Goal: Information Seeking & Learning: Learn about a topic

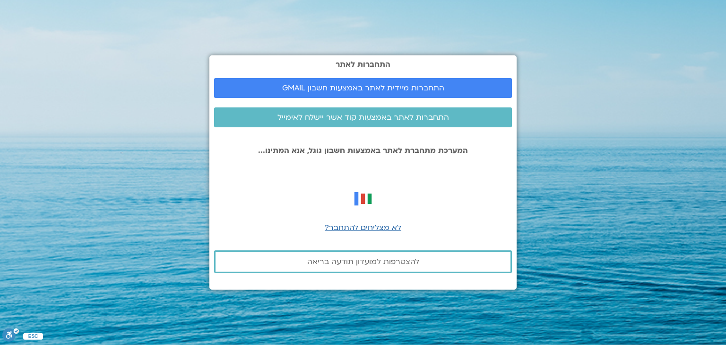
drag, startPoint x: 359, startPoint y: 224, endPoint x: 382, endPoint y: 244, distance: 30.4
click at [359, 224] on span "לא מצליחים להתחבר?" at bounding box center [363, 227] width 77 height 10
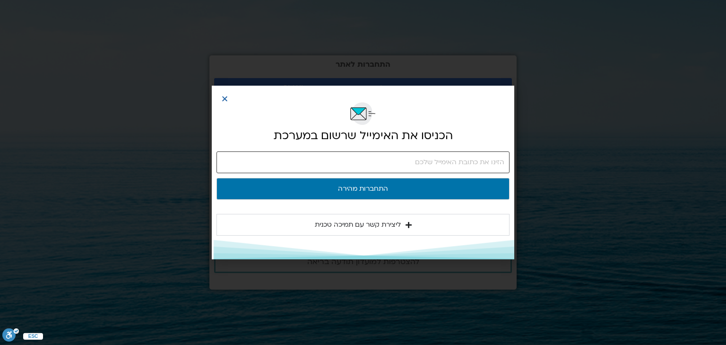
click at [420, 163] on input "email" at bounding box center [363, 162] width 293 height 22
type input "[PERSON_NAME][EMAIL_ADDRESS][DOMAIN_NAME]"
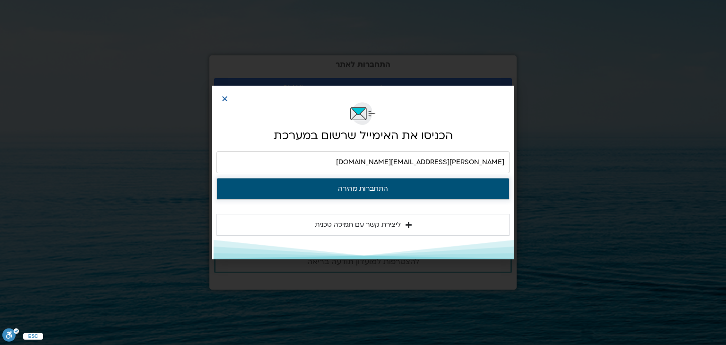
click at [381, 188] on button "התחברות מהירה" at bounding box center [363, 189] width 293 height 22
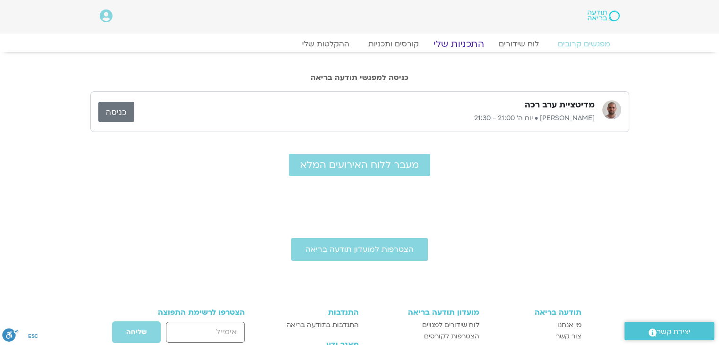
click at [467, 40] on link "התכניות שלי" at bounding box center [458, 43] width 73 height 11
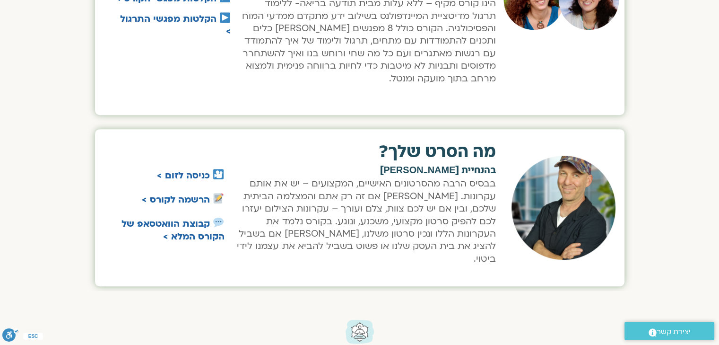
scroll to position [615, 0]
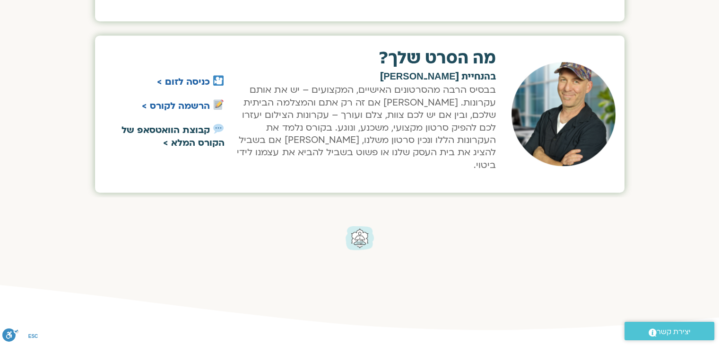
click at [182, 126] on strong "קבוצת הוואטסאפ של הקורס המלא >" at bounding box center [173, 136] width 103 height 25
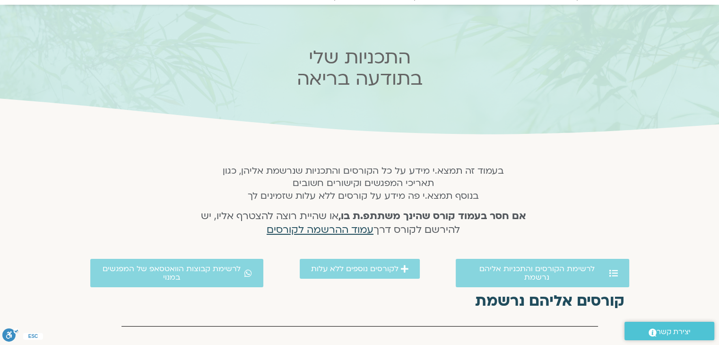
scroll to position [0, 0]
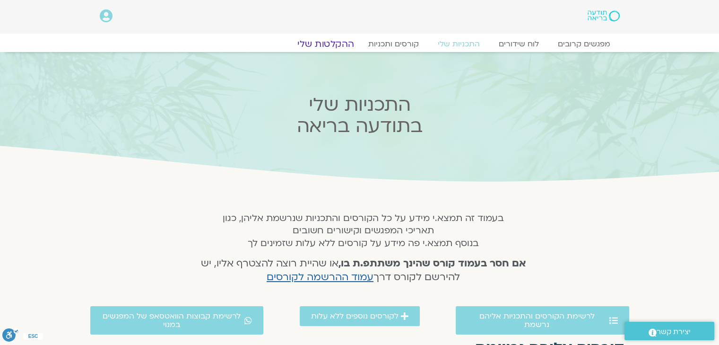
click at [325, 41] on link "ההקלטות שלי" at bounding box center [325, 43] width 79 height 11
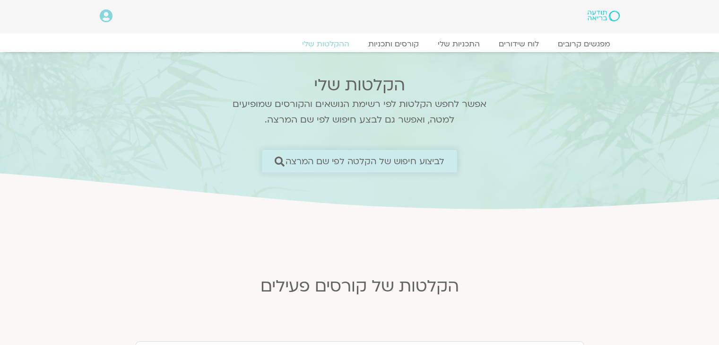
click at [349, 157] on span "לביצוע חיפוש של הקלטה לפי שם המרצה" at bounding box center [365, 161] width 159 height 10
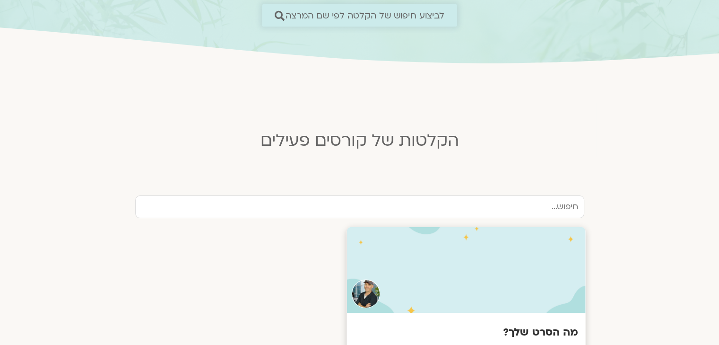
scroll to position [236, 0]
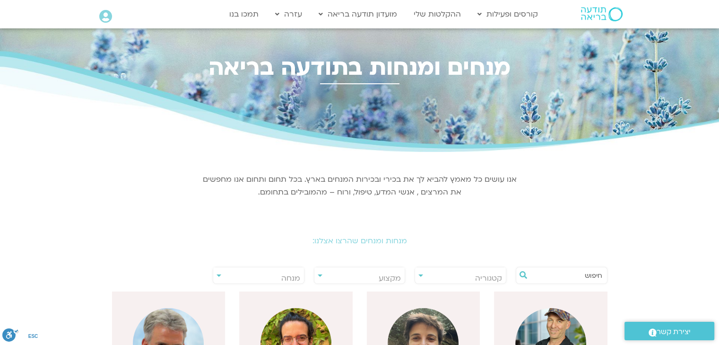
scroll to position [189, 0]
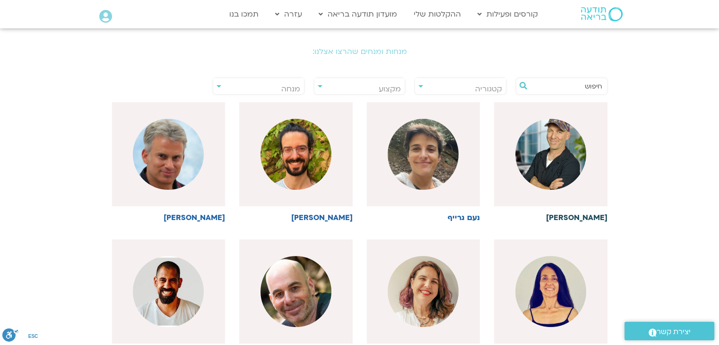
click at [547, 165] on img at bounding box center [550, 154] width 71 height 71
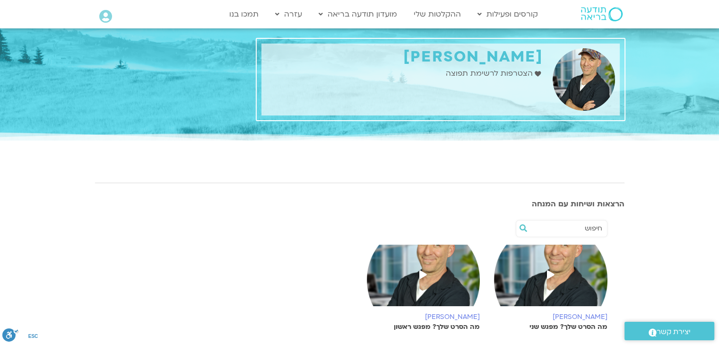
scroll to position [95, 0]
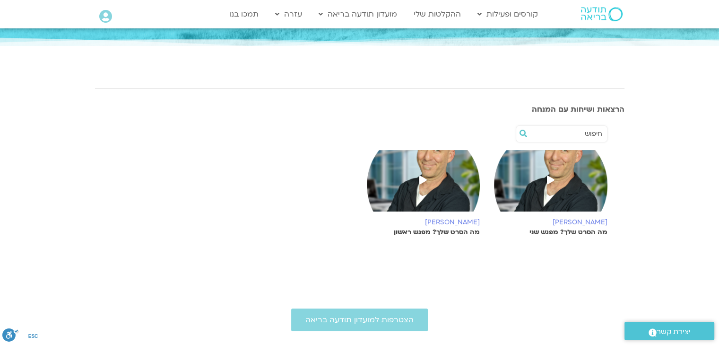
click at [549, 179] on icon at bounding box center [551, 179] width 8 height 9
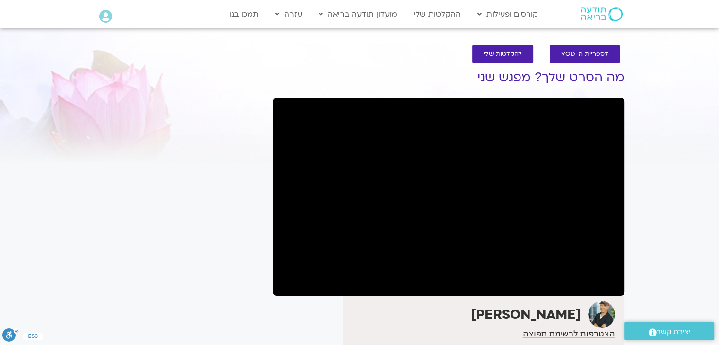
click at [670, 133] on section "לספריית ה-VOD להקלטות שלי מה הסרט שלך? מפגש שני [PERSON_NAME] הצטרפות לרשימת תפ…" at bounding box center [359, 226] width 719 height 382
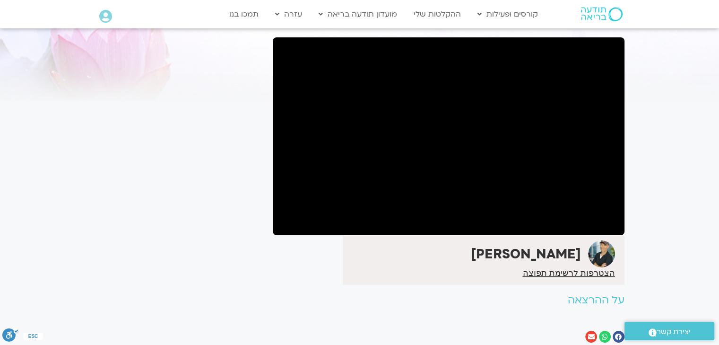
scroll to position [64, 0]
